Goal: Entertainment & Leisure: Consume media (video, audio)

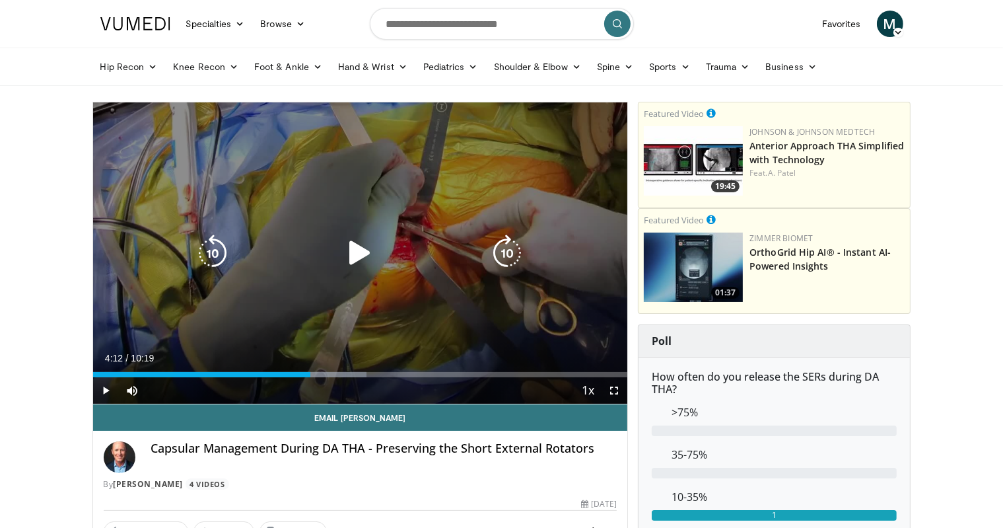
click at [351, 253] on icon "Video Player" at bounding box center [359, 252] width 37 height 37
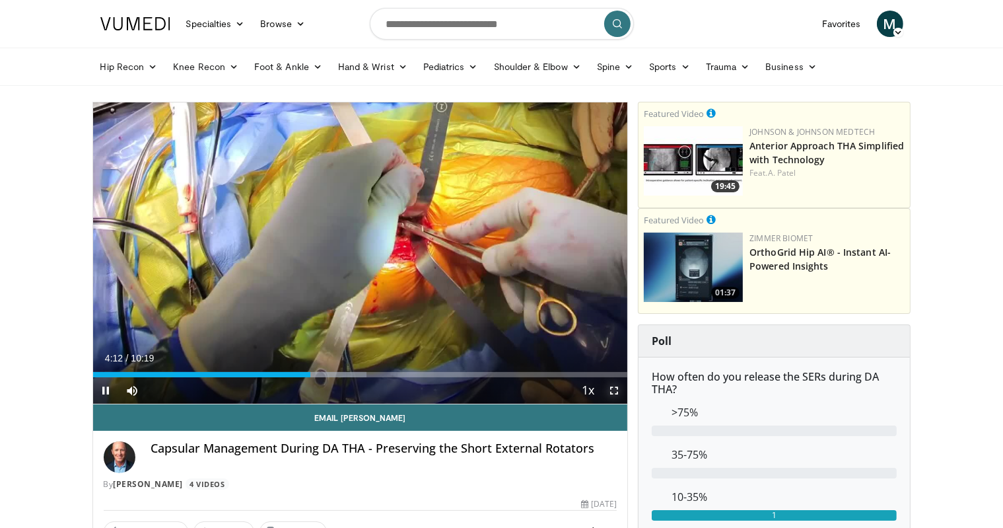
click at [613, 389] on span "Video Player" at bounding box center [614, 390] width 26 height 26
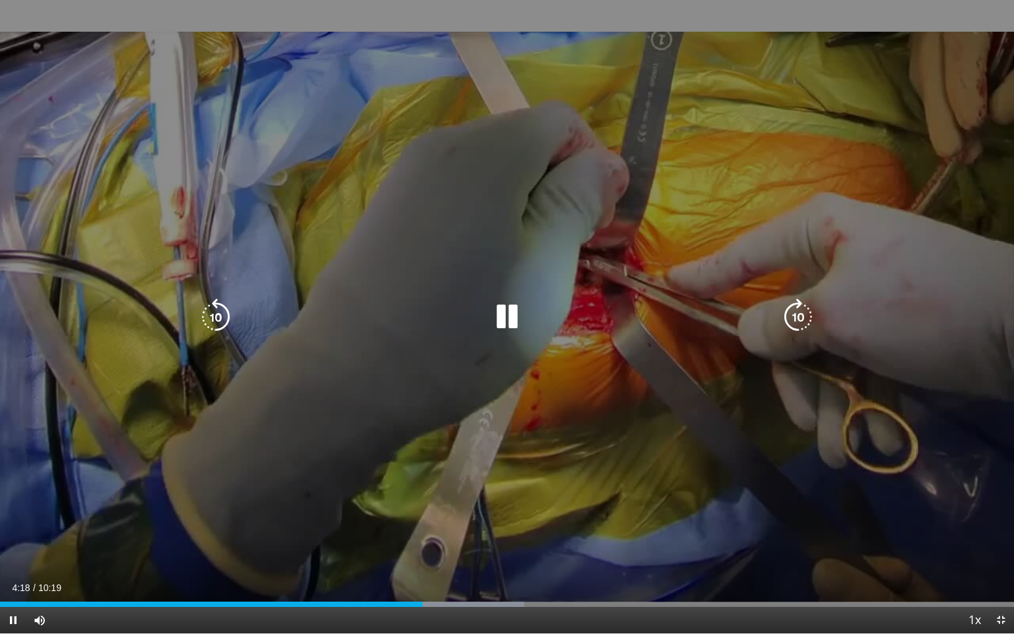
click at [217, 317] on icon "Video Player" at bounding box center [215, 317] width 37 height 37
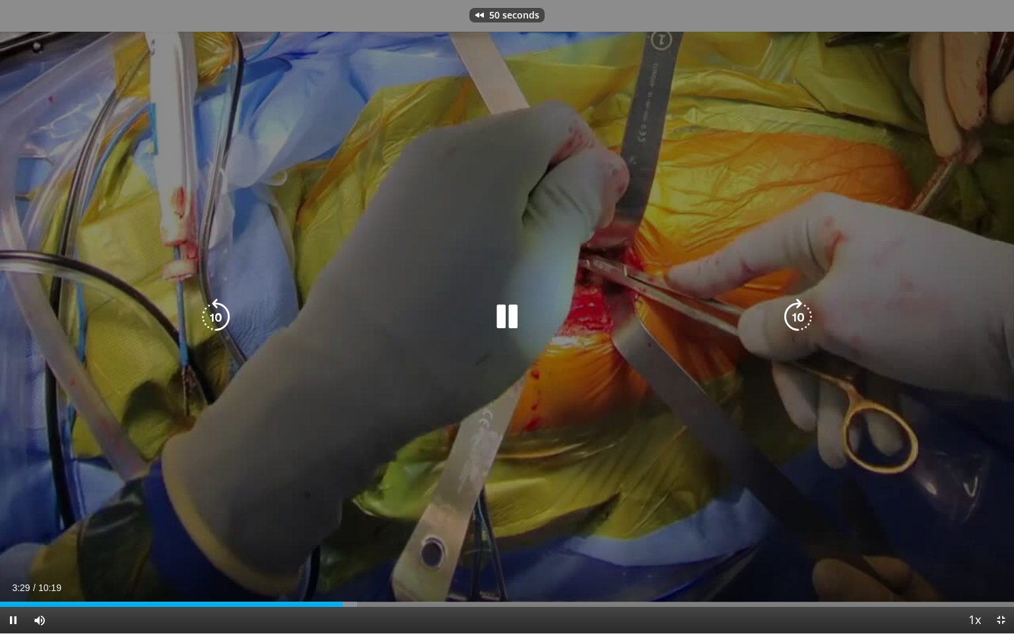
click at [217, 317] on icon "Video Player" at bounding box center [215, 317] width 37 height 37
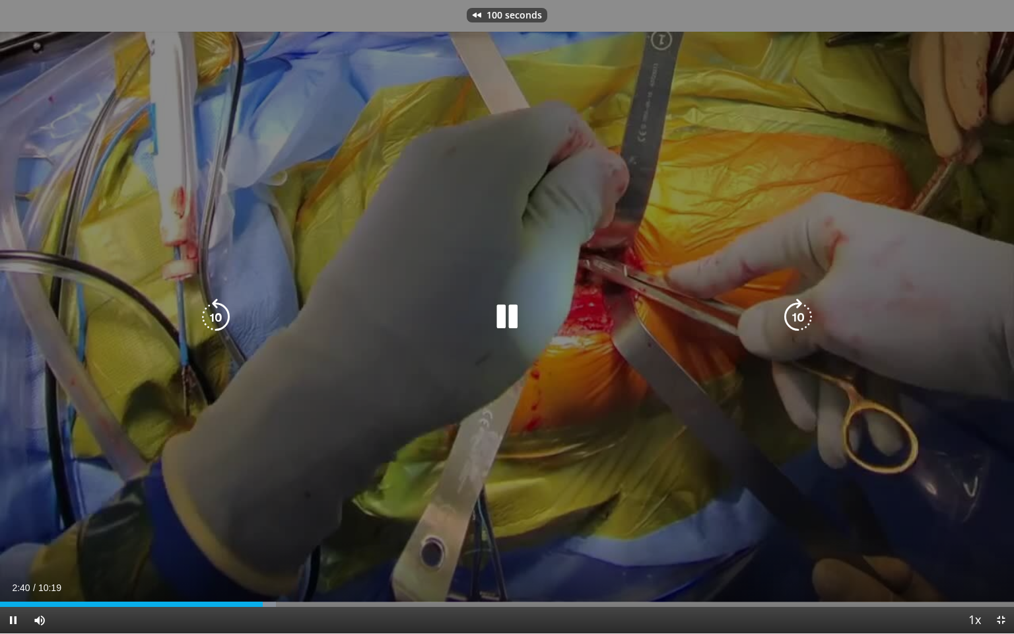
click at [217, 317] on icon "Video Player" at bounding box center [215, 317] width 37 height 37
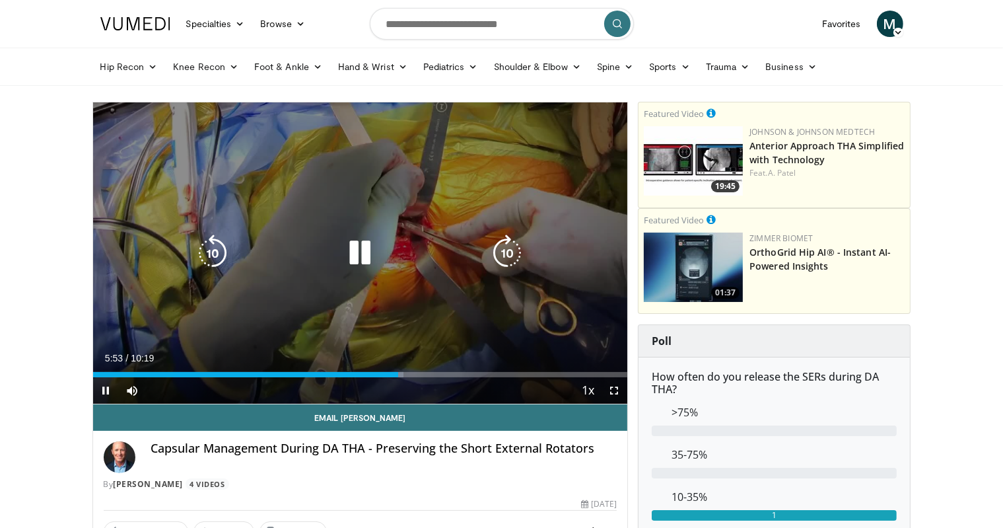
click at [365, 261] on icon "Video Player" at bounding box center [359, 252] width 37 height 37
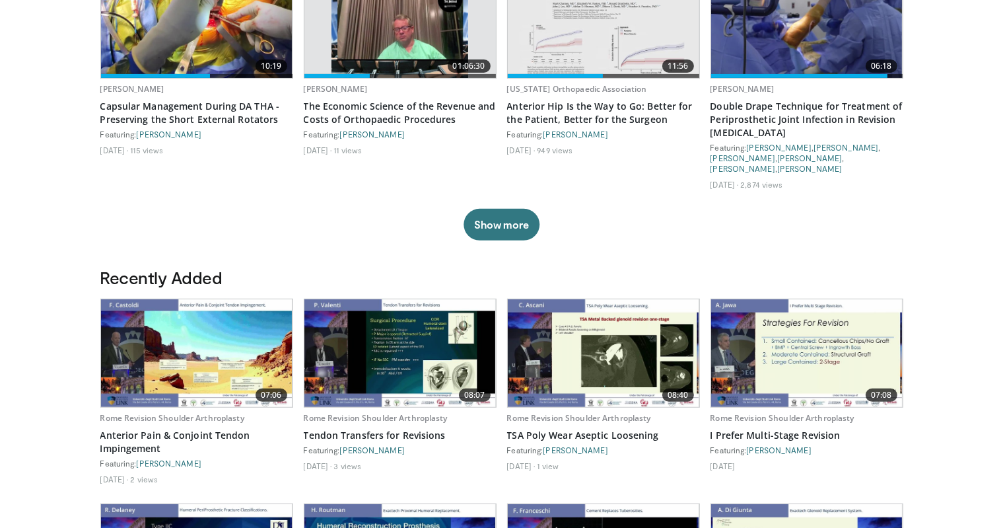
scroll to position [462, 0]
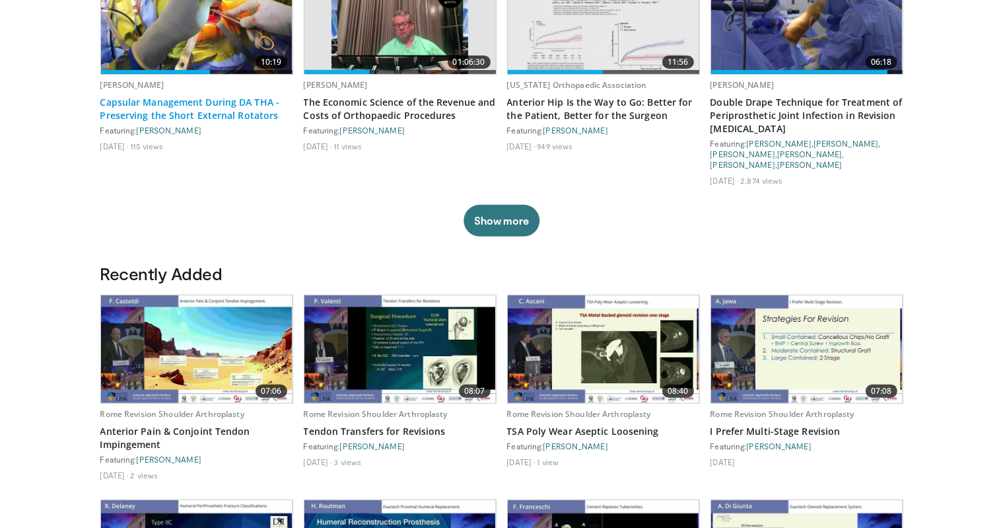
click at [236, 113] on link "Capsular Management During DA THA - Preserving the Short External Rotators" at bounding box center [196, 109] width 193 height 26
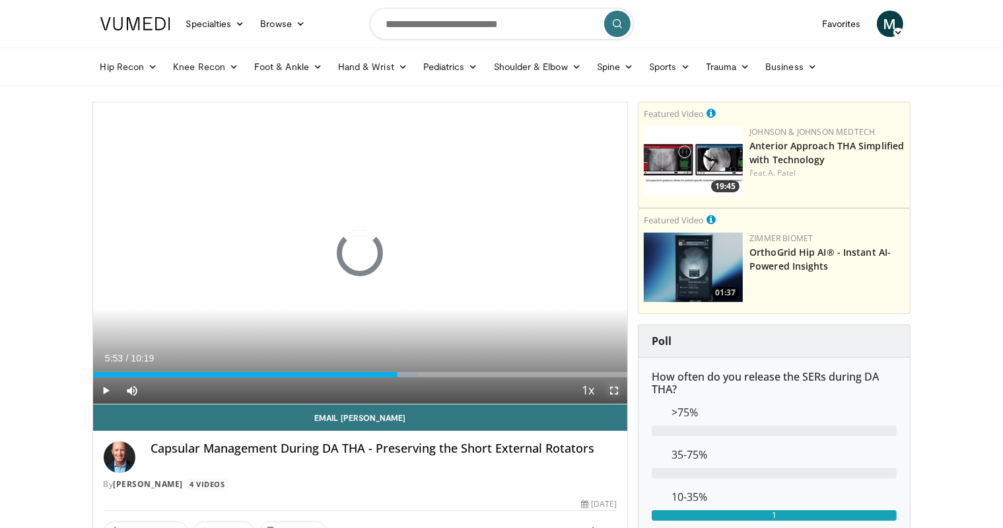
click at [611, 392] on span "Video Player" at bounding box center [614, 390] width 26 height 26
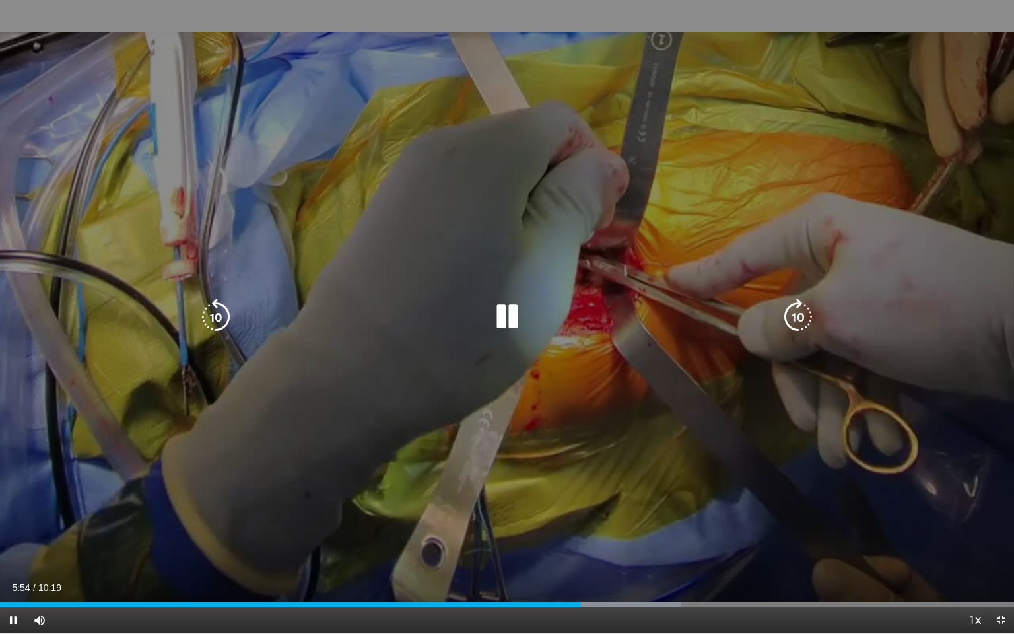
click at [797, 317] on icon "Video Player" at bounding box center [798, 317] width 37 height 37
click at [798, 323] on icon "Video Player" at bounding box center [798, 317] width 37 height 37
click at [802, 314] on icon "Video Player" at bounding box center [798, 317] width 37 height 37
click at [803, 310] on icon "Video Player" at bounding box center [798, 317] width 37 height 37
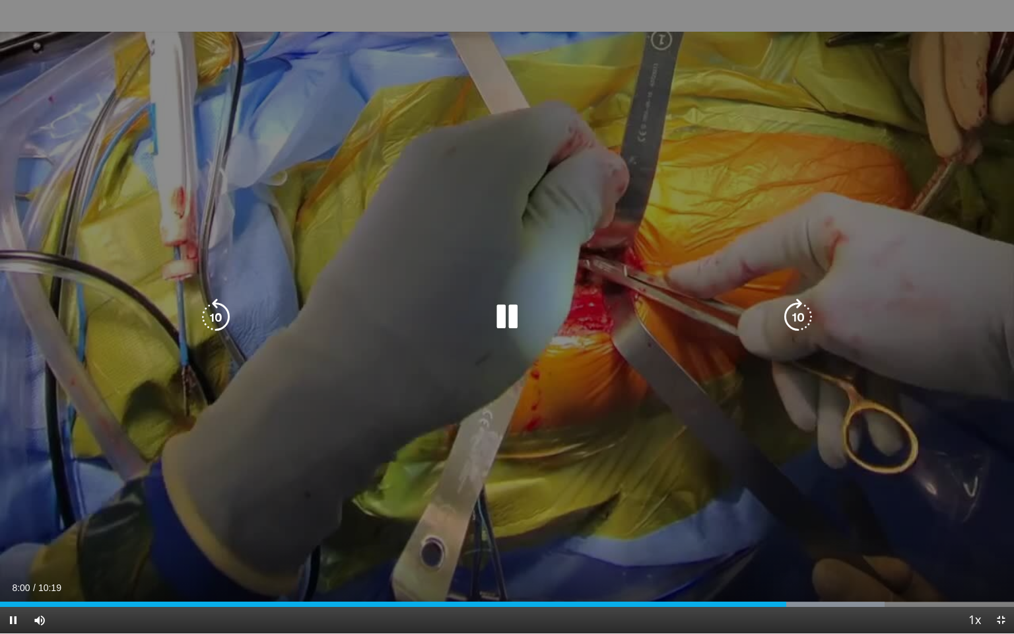
click at [213, 314] on icon "Video Player" at bounding box center [215, 317] width 37 height 37
click at [795, 317] on icon "Video Player" at bounding box center [798, 317] width 37 height 37
click at [787, 314] on icon "Video Player" at bounding box center [798, 317] width 37 height 37
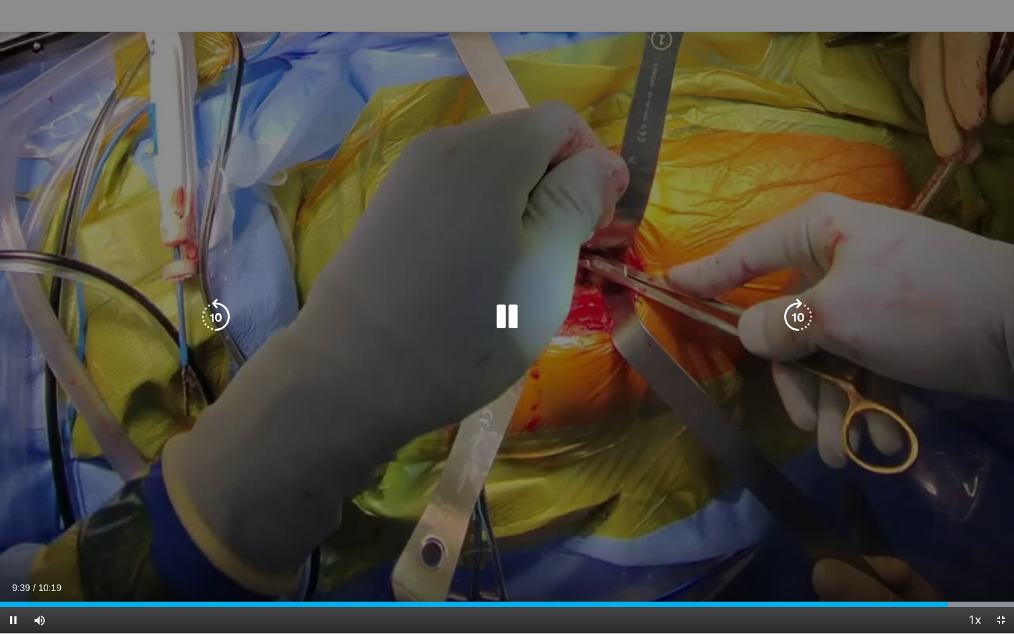
click at [511, 310] on icon "Video Player" at bounding box center [507, 317] width 37 height 37
